Goal: Task Accomplishment & Management: Use online tool/utility

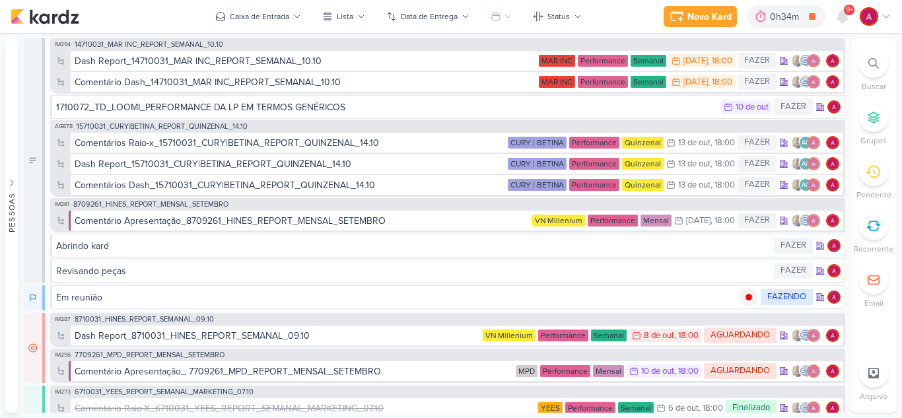
click at [887, 12] on icon at bounding box center [886, 16] width 11 height 11
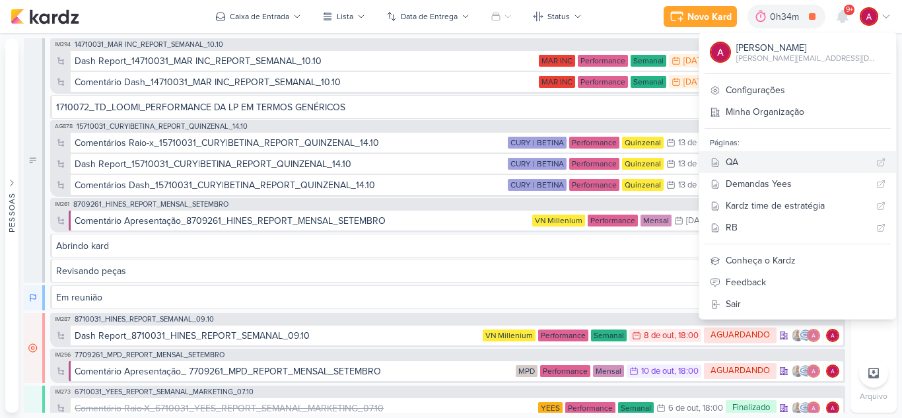
click at [793, 160] on div "QA" at bounding box center [798, 162] width 145 height 14
click at [630, 13] on div "Novo Kard Ctrl + k 0h35m Em reunião 0h13m Hoje 0h35m Semana 0h35m Mês 0h35m Nen…" at bounding box center [451, 16] width 881 height 33
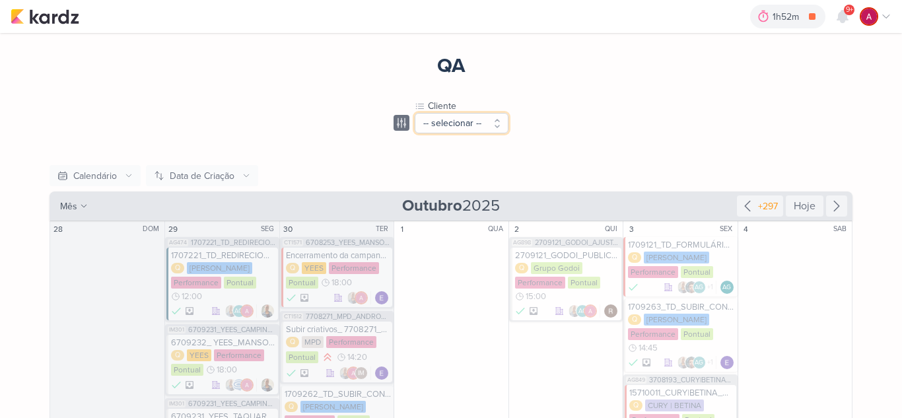
click at [451, 120] on button "-- selecionar --" at bounding box center [462, 123] width 94 height 20
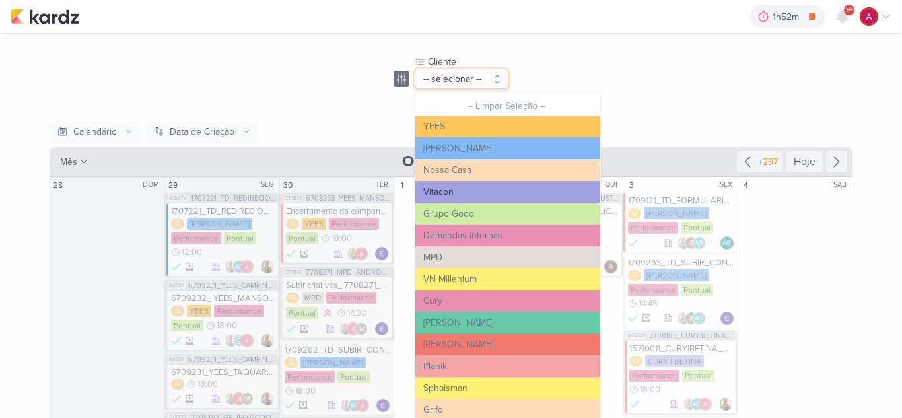
scroll to position [66, 0]
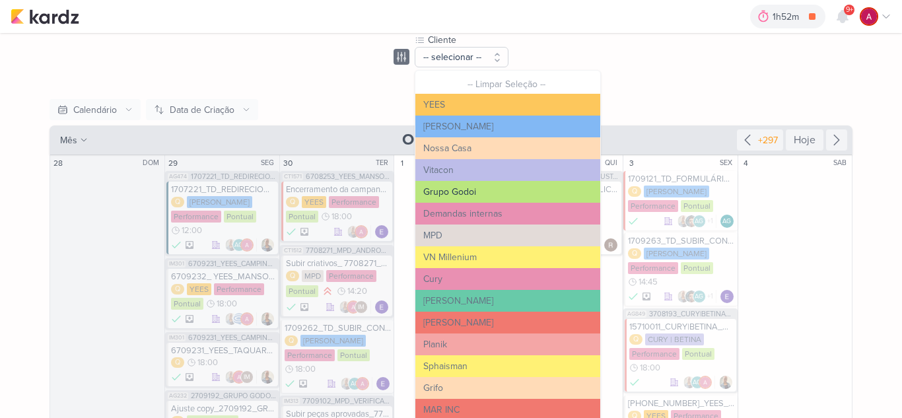
click at [458, 186] on button "Grupo Godoi" at bounding box center [507, 192] width 185 height 22
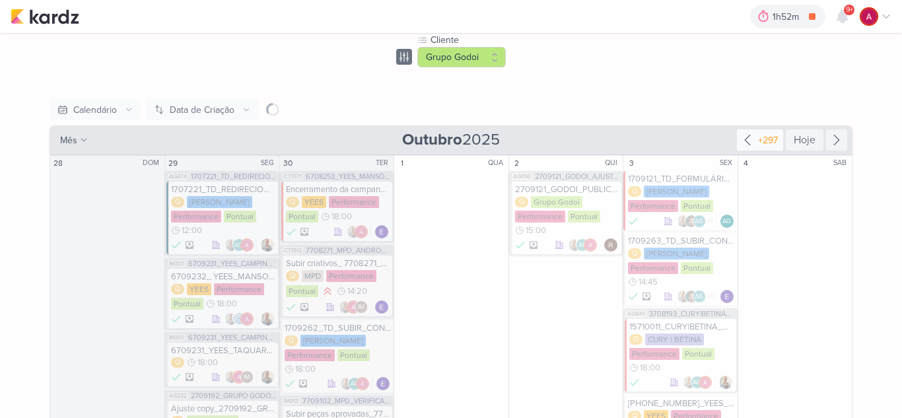
scroll to position [17, 0]
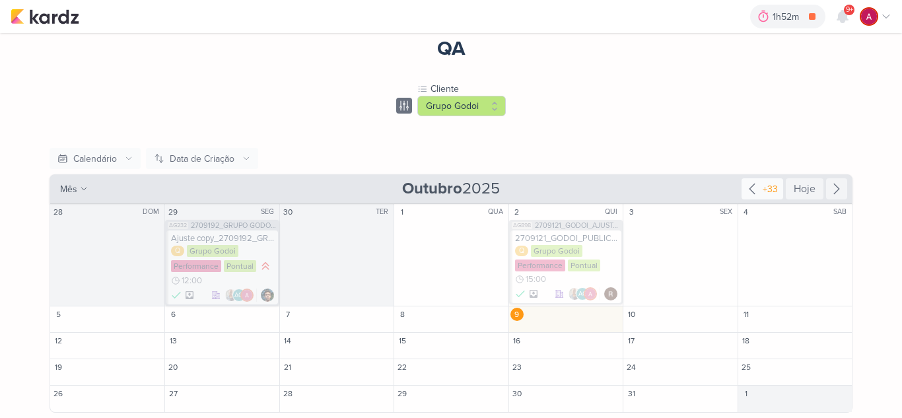
click at [768, 195] on div "+33" at bounding box center [770, 189] width 20 height 14
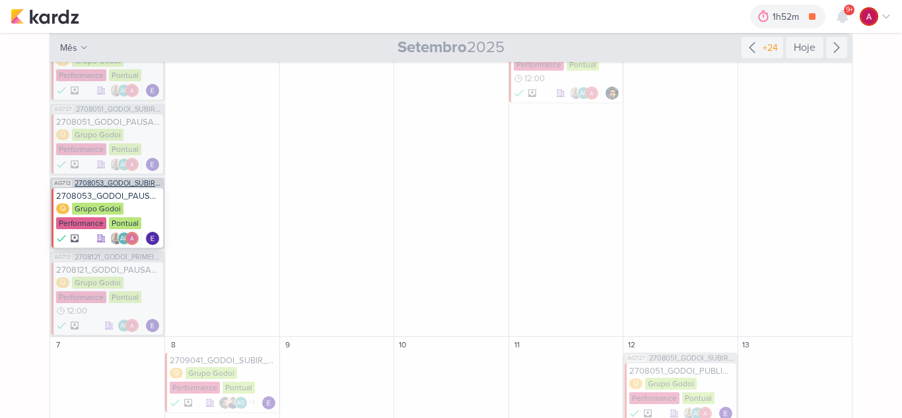
scroll to position [170, 0]
